Goal: Find specific page/section: Find specific page/section

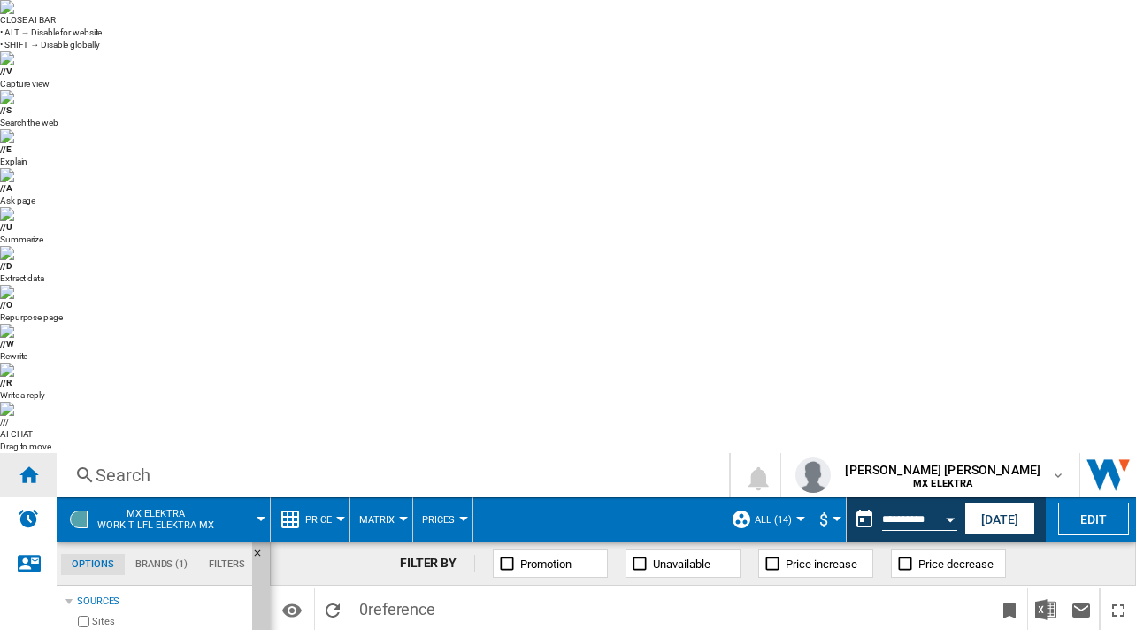
click at [23, 464] on ng-md-icon "Home" at bounding box center [28, 474] width 21 height 21
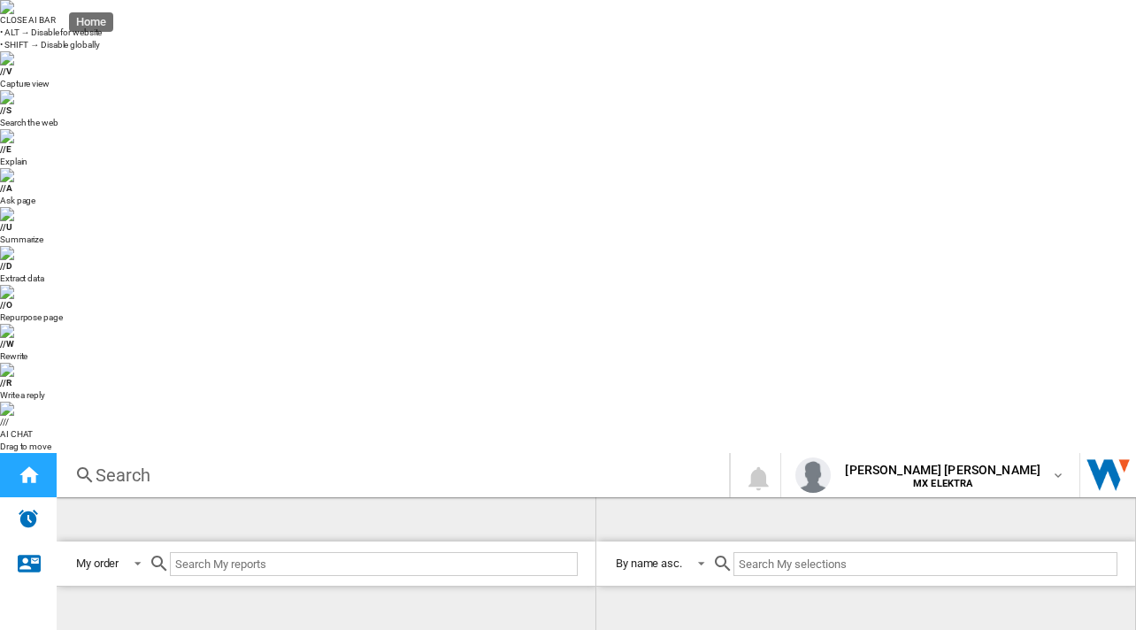
click at [23, 464] on ng-md-icon "Home" at bounding box center [28, 474] width 21 height 21
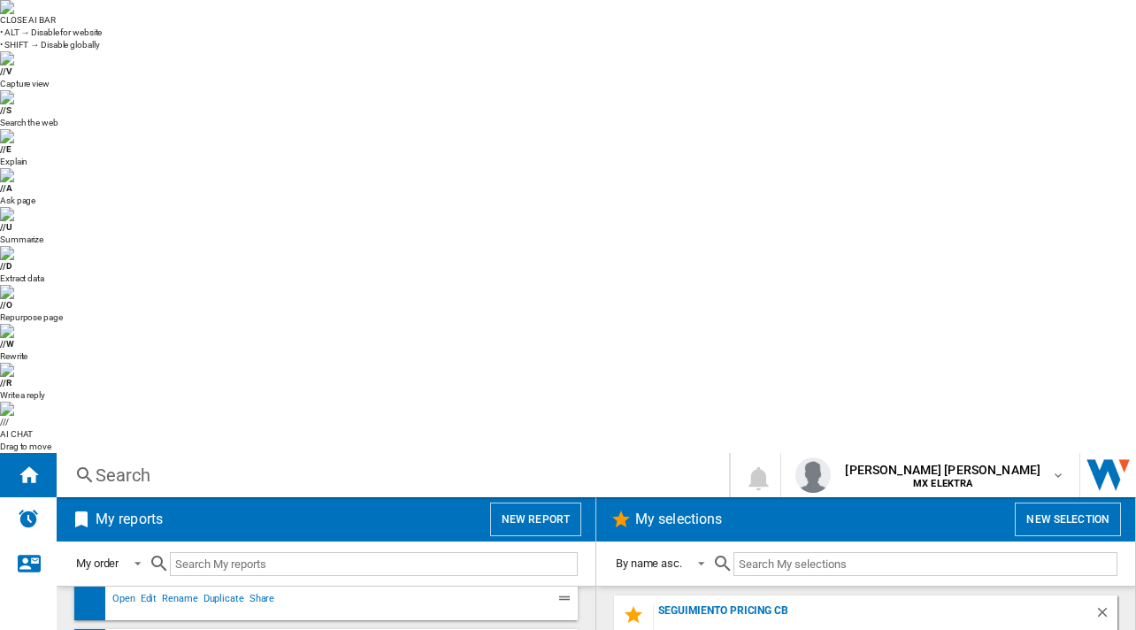
scroll to position [1224, 0]
